Goal: Task Accomplishment & Management: Use online tool/utility

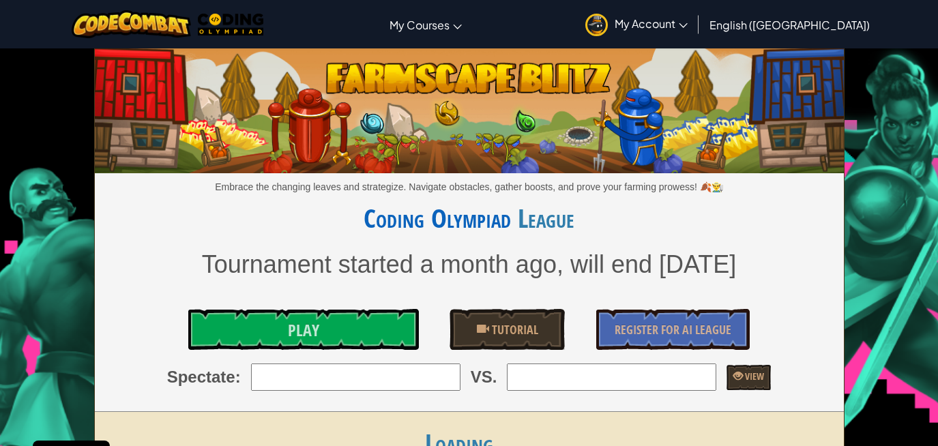
scroll to position [123, 0]
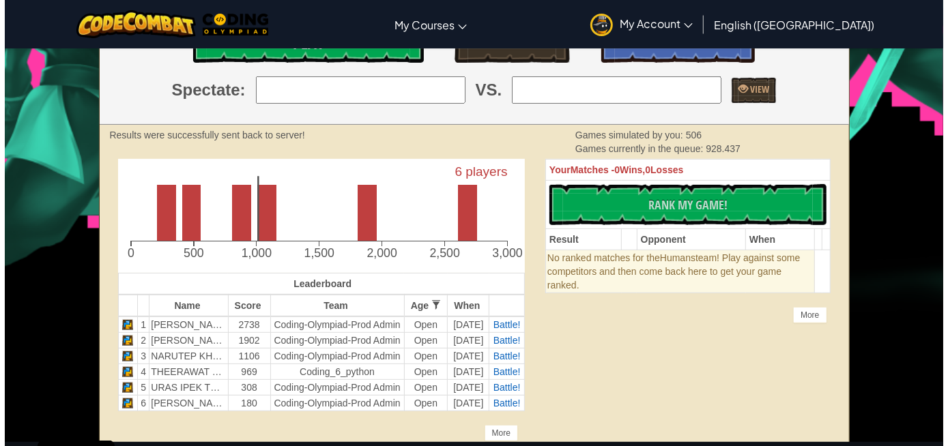
scroll to position [248, 0]
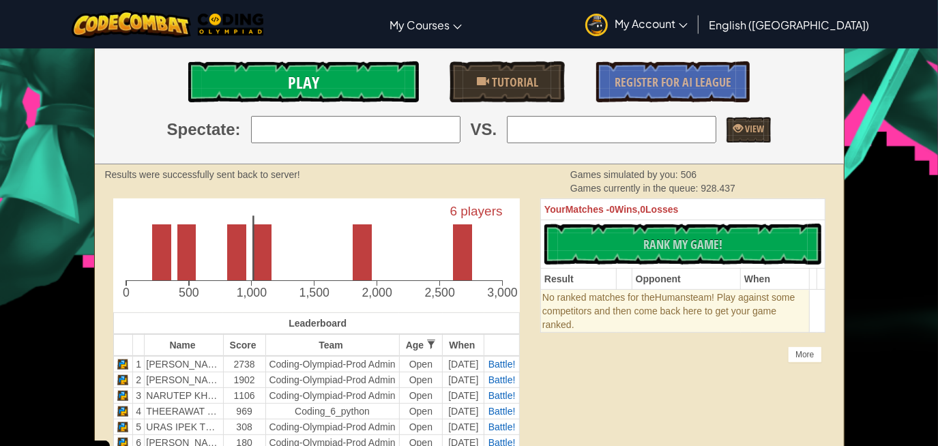
click at [370, 75] on link "Play" at bounding box center [303, 81] width 231 height 41
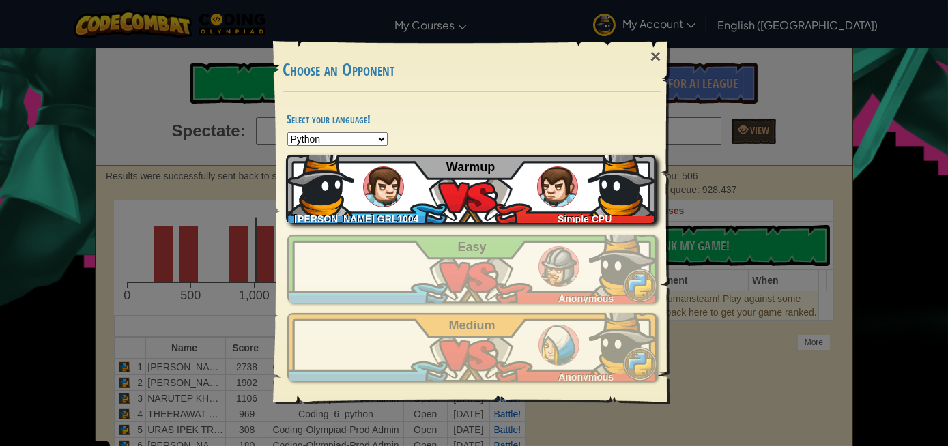
click at [523, 178] on div "KOSTANTINOS KATSIORCHIS GRL1004 Simple CPU Warmup" at bounding box center [471, 189] width 370 height 68
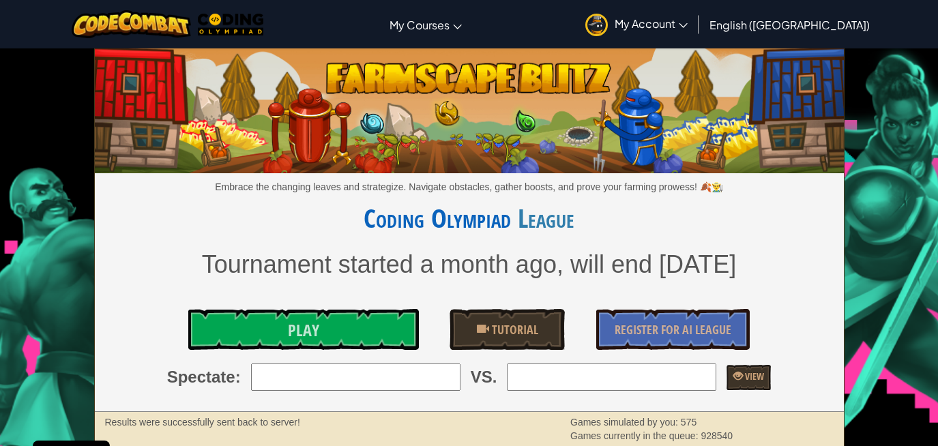
scroll to position [248, 0]
